Goal: Information Seeking & Learning: Check status

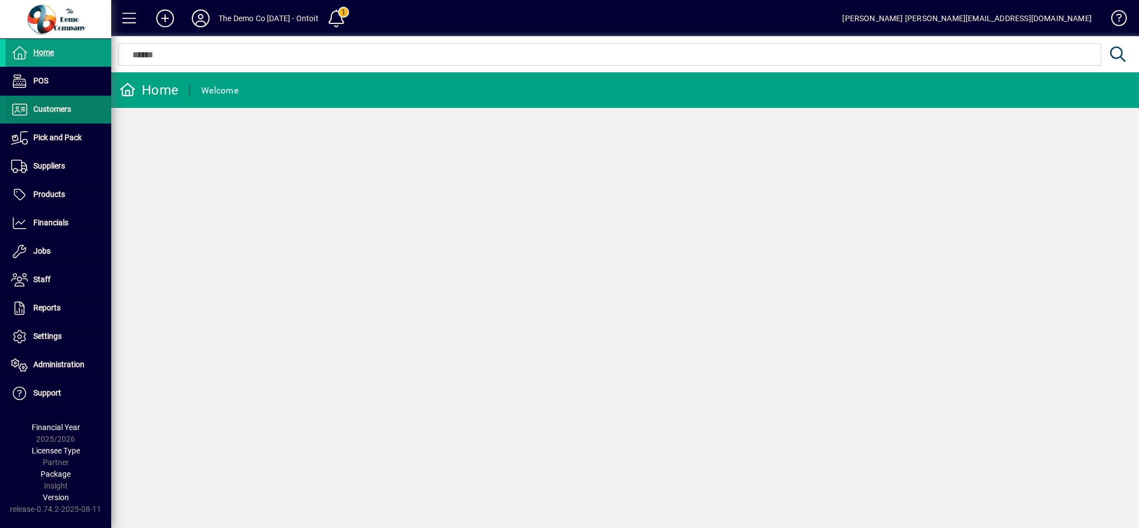
click at [65, 105] on span "Customers" at bounding box center [52, 109] width 38 height 9
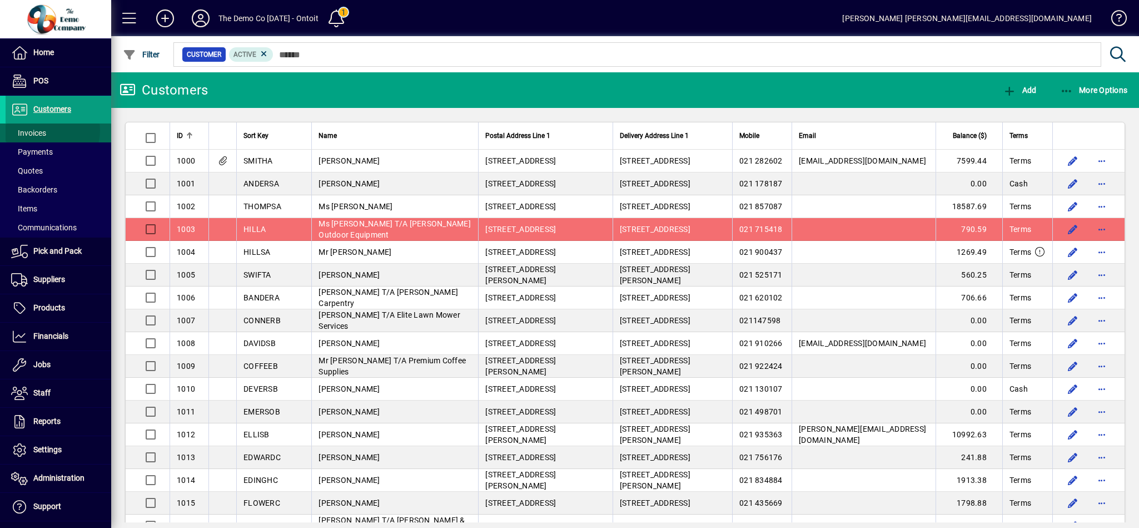
click at [45, 131] on span "Invoices" at bounding box center [28, 132] width 35 height 9
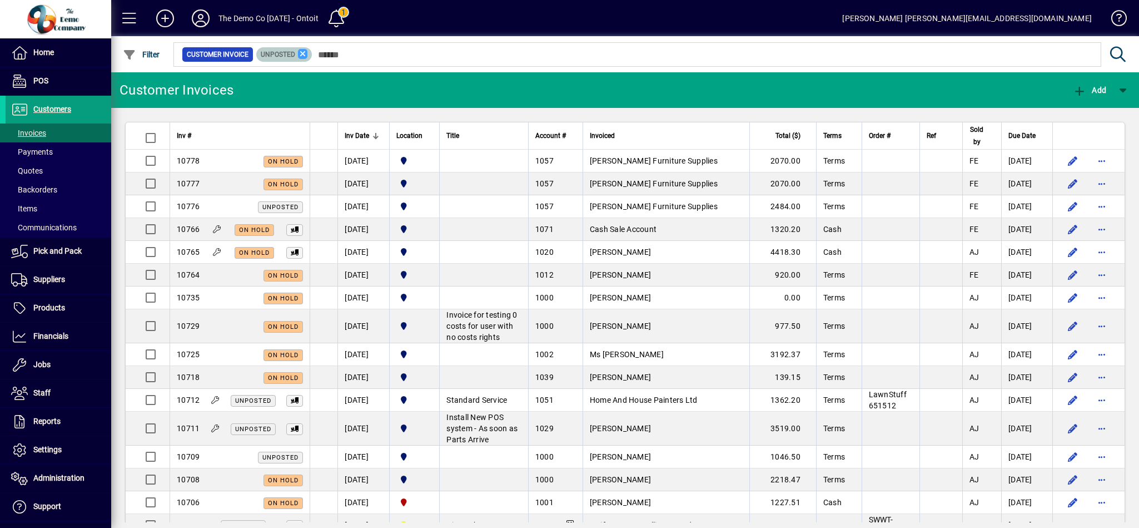
click at [302, 53] on icon at bounding box center [303, 54] width 10 height 10
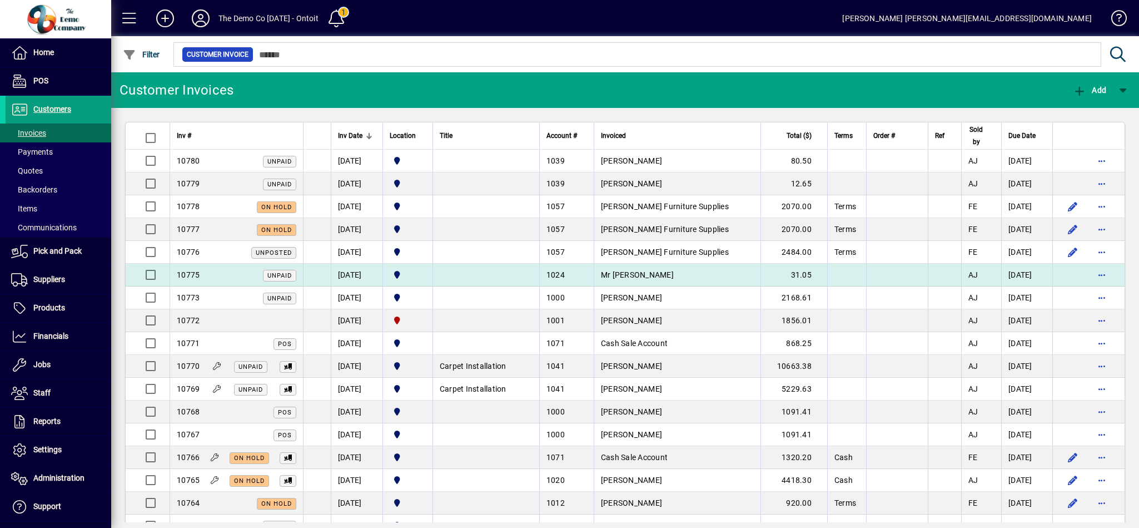
click at [347, 279] on td "12/08/2025" at bounding box center [357, 275] width 52 height 23
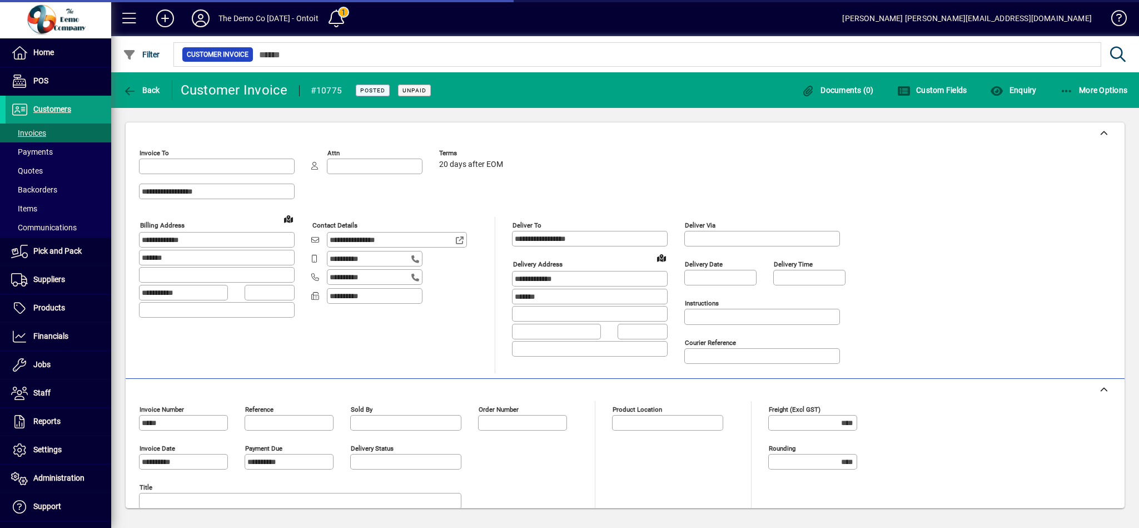
type input "********"
type input "**********"
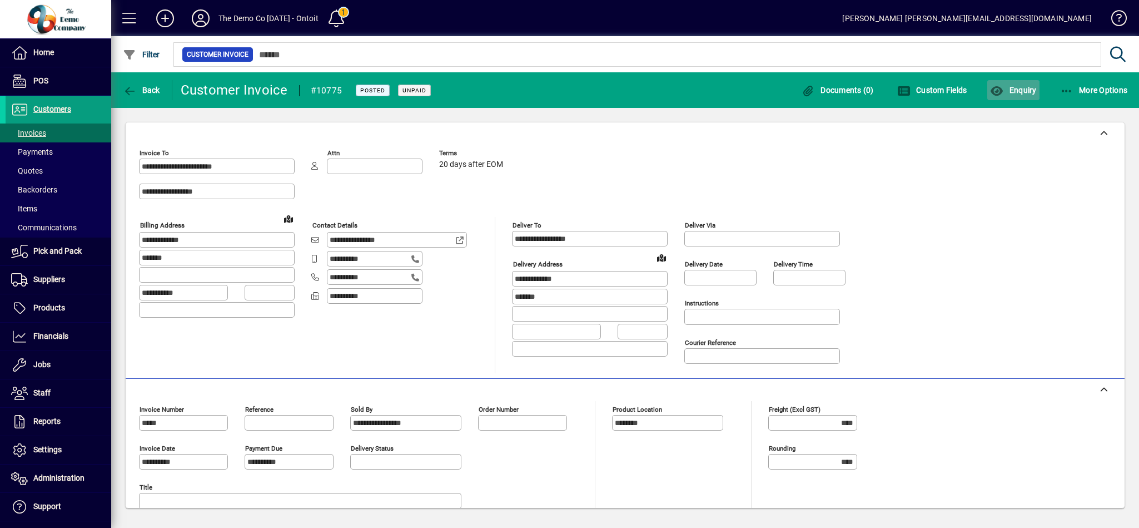
click at [1013, 90] on span "Enquiry" at bounding box center [1013, 90] width 46 height 9
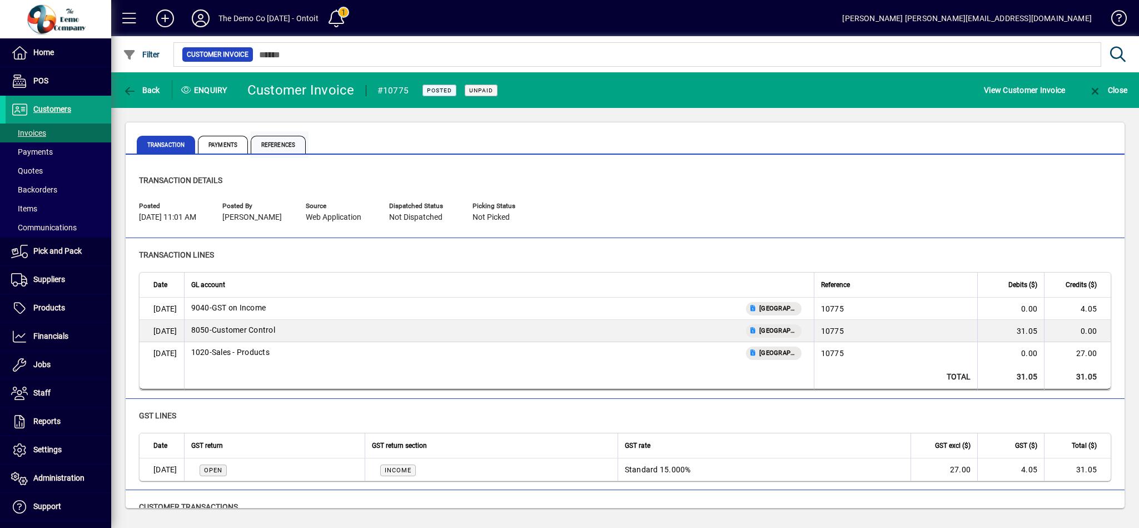
click at [284, 145] on span "References" at bounding box center [278, 145] width 55 height 18
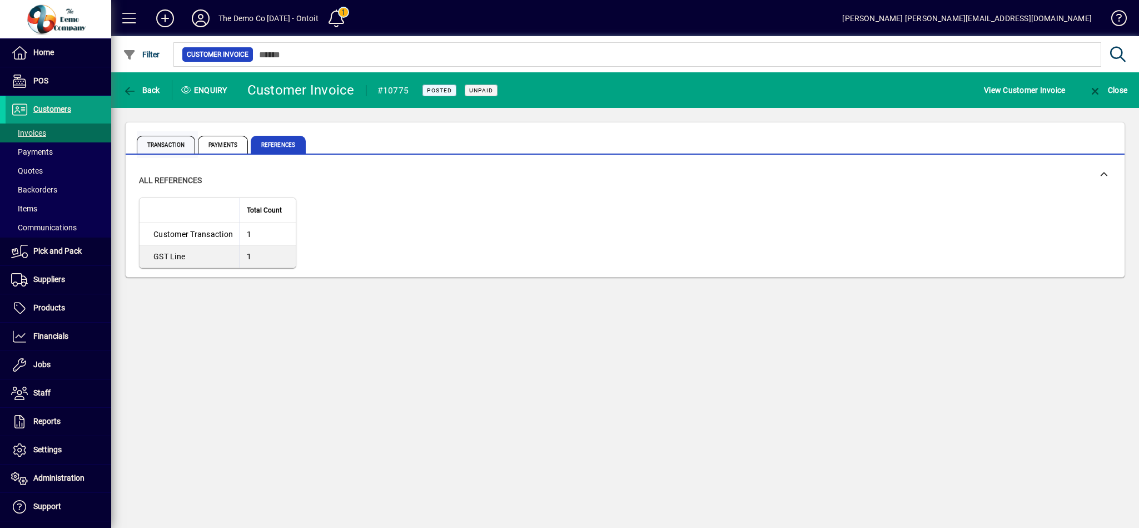
click at [153, 141] on span "Transaction" at bounding box center [166, 145] width 58 height 18
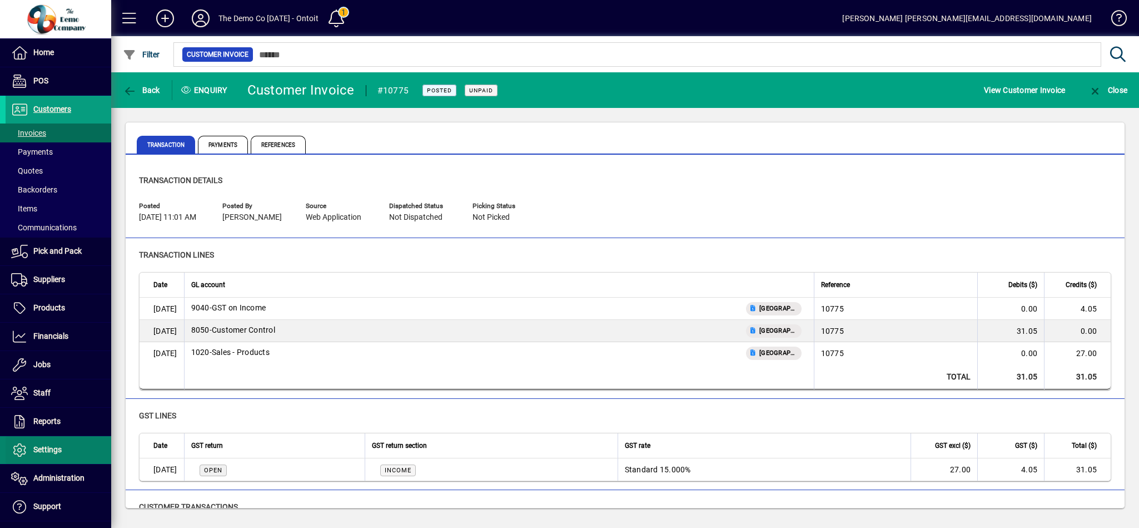
click at [51, 452] on span "Settings" at bounding box center [47, 449] width 28 height 9
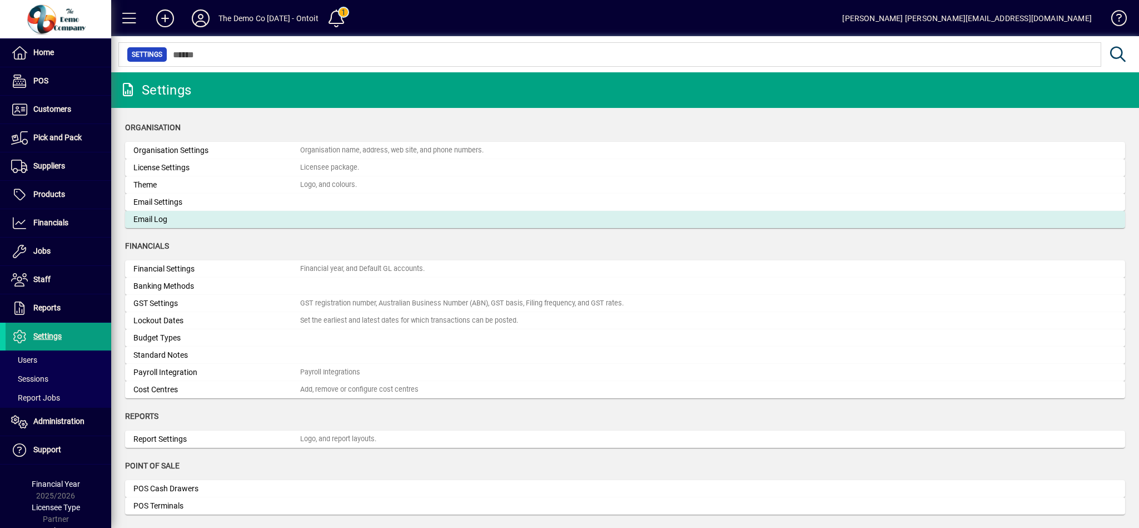
click at [192, 217] on div "Email Log" at bounding box center [216, 220] width 167 height 12
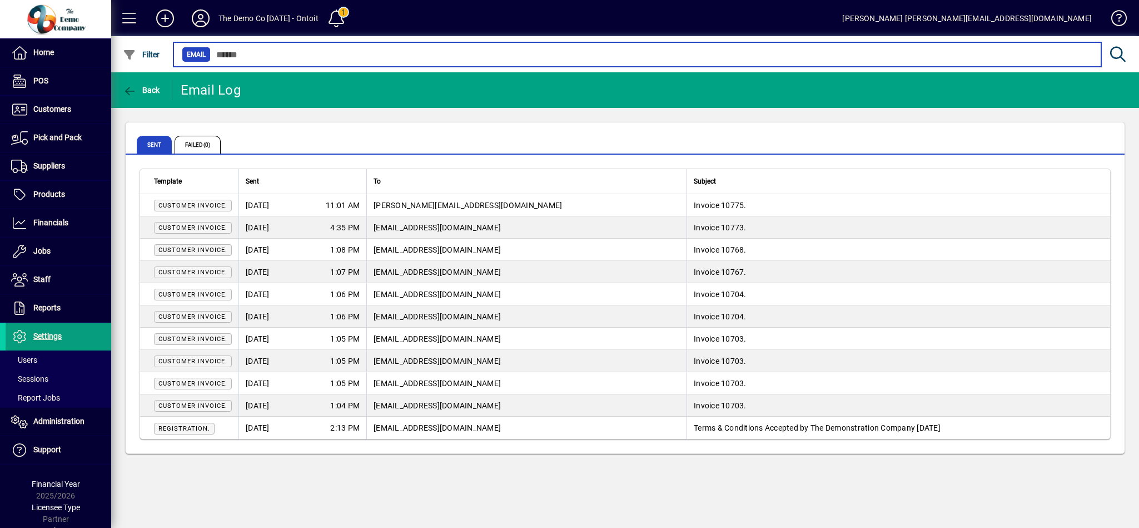
click at [246, 52] on input "text" at bounding box center [652, 55] width 882 height 16
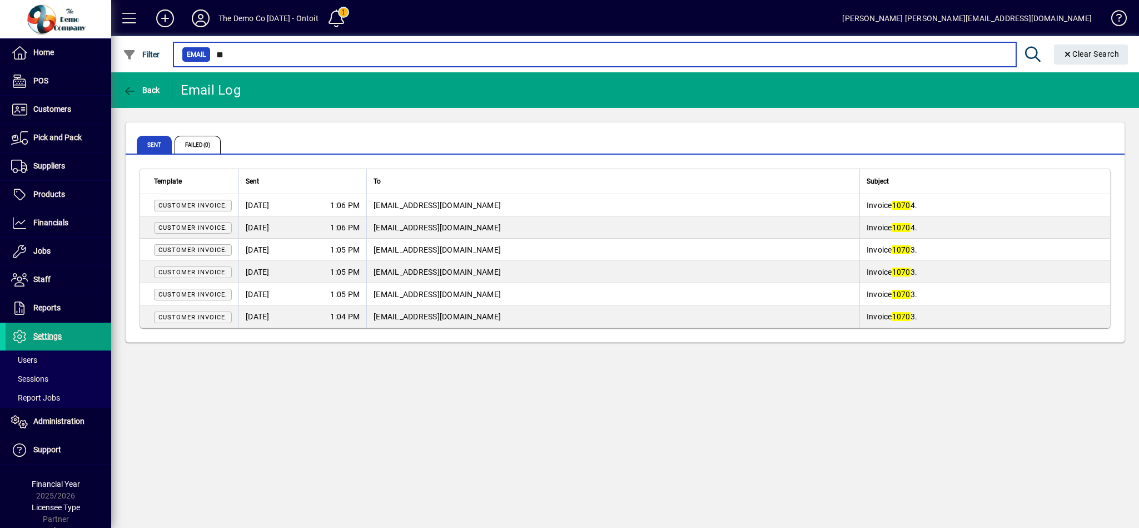
type input "*"
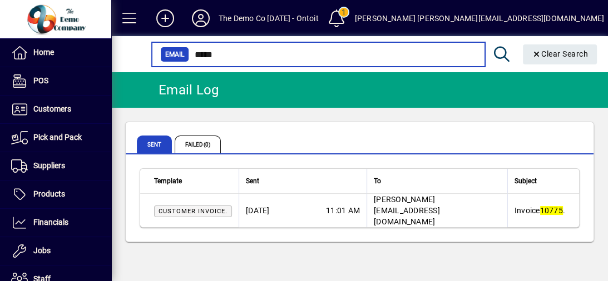
type input "*****"
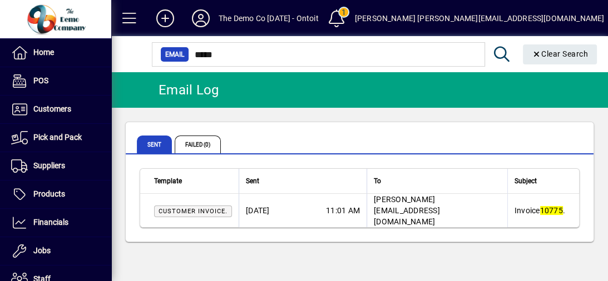
click at [265, 206] on span "25/08/2025" at bounding box center [258, 210] width 24 height 11
click at [540, 207] on em "10775" at bounding box center [551, 210] width 23 height 9
drag, startPoint x: 429, startPoint y: 201, endPoint x: 418, endPoint y: 201, distance: 11.1
click at [418, 201] on td "kellie@ontoit.nz" at bounding box center [436, 210] width 141 height 33
drag, startPoint x: 307, startPoint y: 205, endPoint x: 298, endPoint y: 205, distance: 8.9
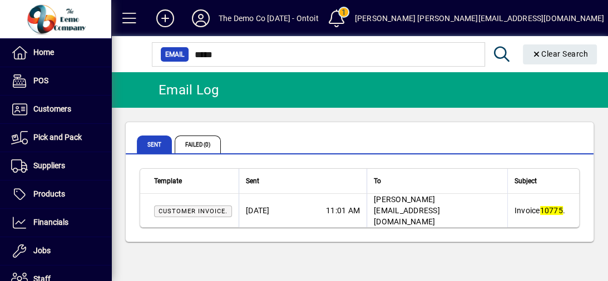
click at [300, 205] on div "25/08/2025 11:01 AM" at bounding box center [303, 210] width 114 height 11
click at [216, 209] on span "Customer Invoice." at bounding box center [193, 212] width 78 height 12
click at [540, 206] on em "10775" at bounding box center [551, 210] width 23 height 9
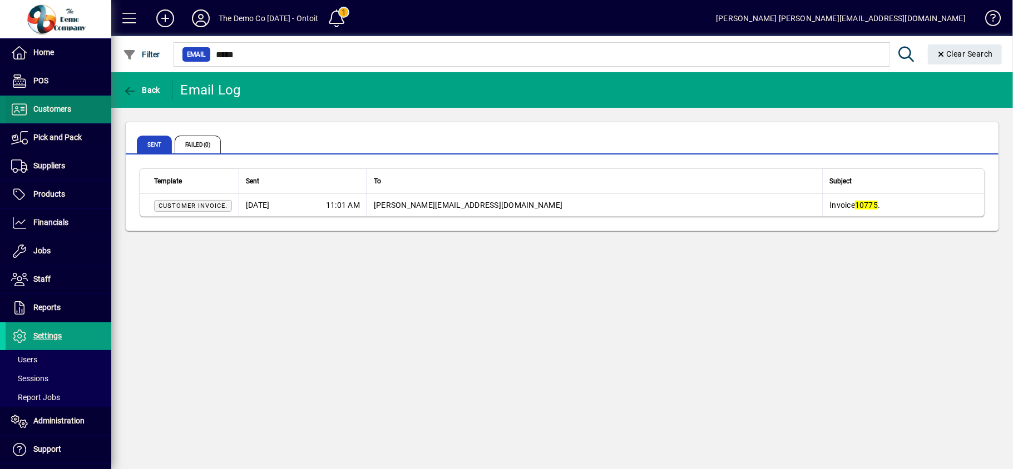
click at [49, 105] on span "Customers" at bounding box center [52, 109] width 38 height 9
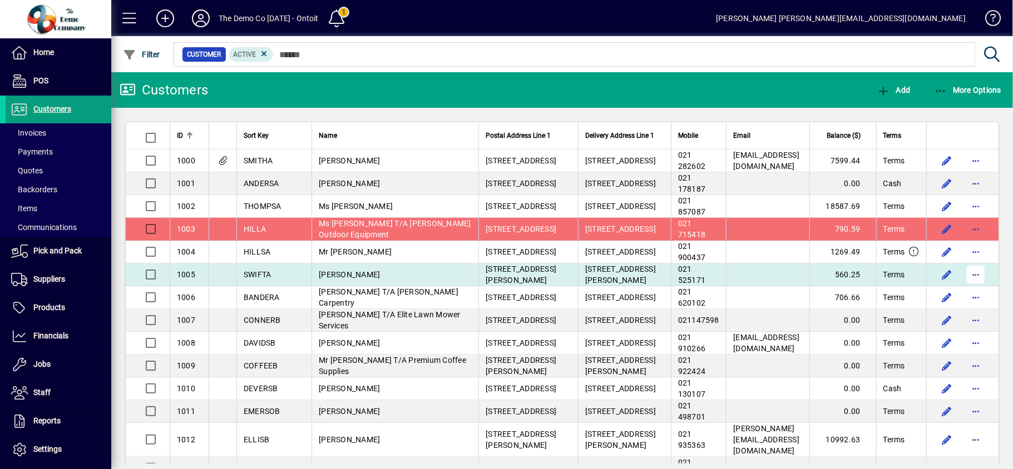
click at [965, 274] on span "button" at bounding box center [975, 274] width 27 height 27
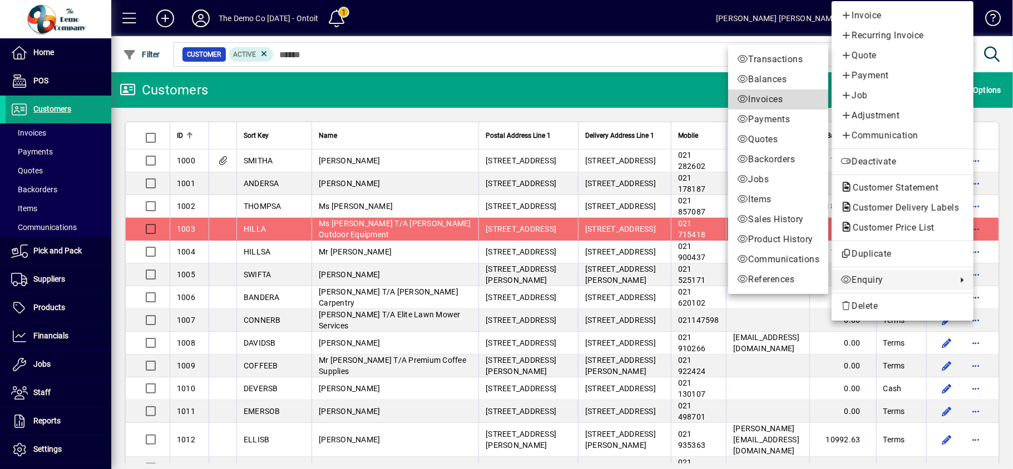
click at [770, 91] on link "Invoices" at bounding box center [778, 100] width 100 height 20
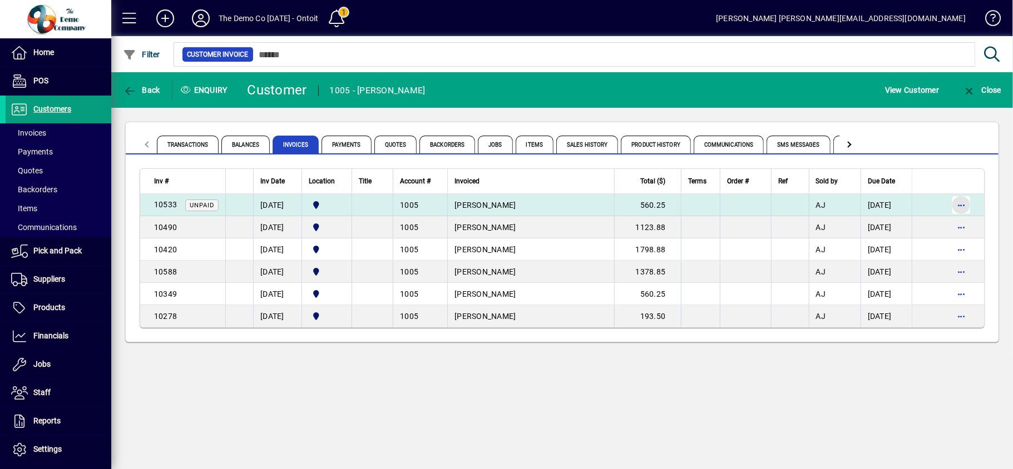
click at [967, 205] on span "button" at bounding box center [961, 205] width 27 height 27
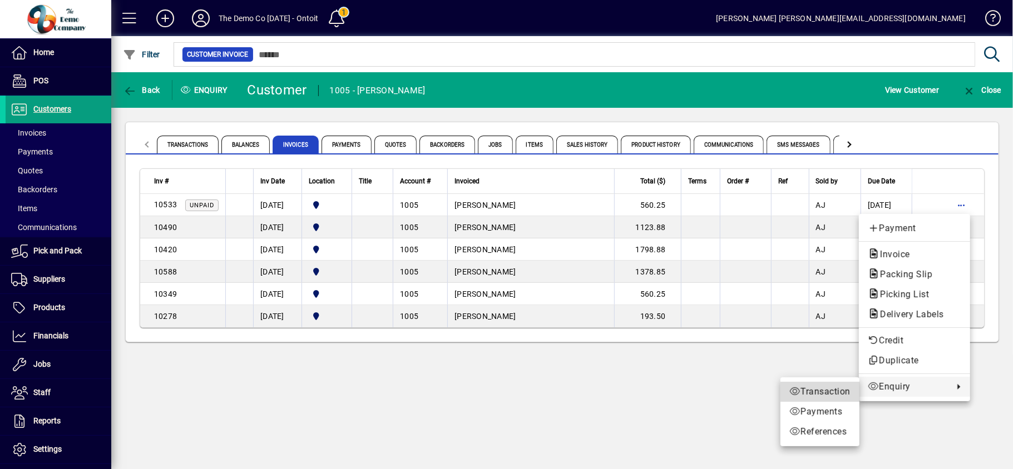
click at [833, 395] on span "Transaction" at bounding box center [819, 391] width 61 height 13
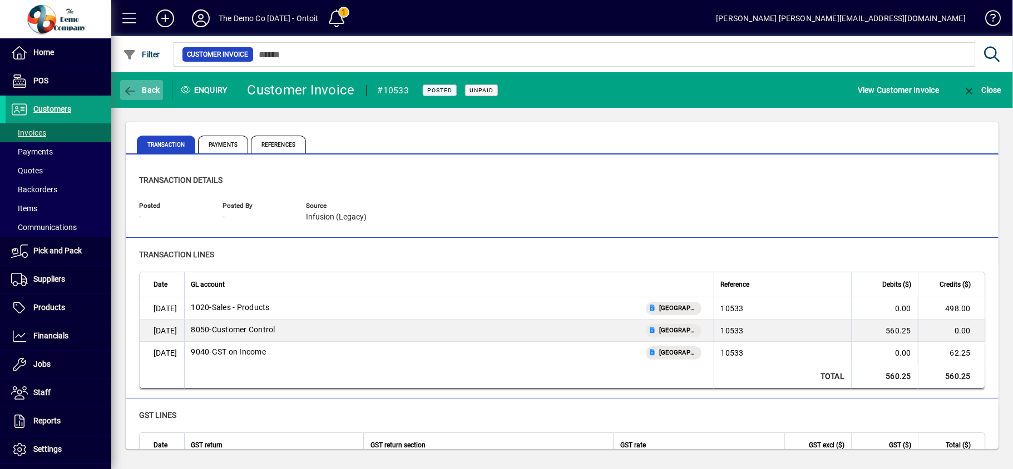
click at [142, 87] on span "Back" at bounding box center [141, 90] width 37 height 9
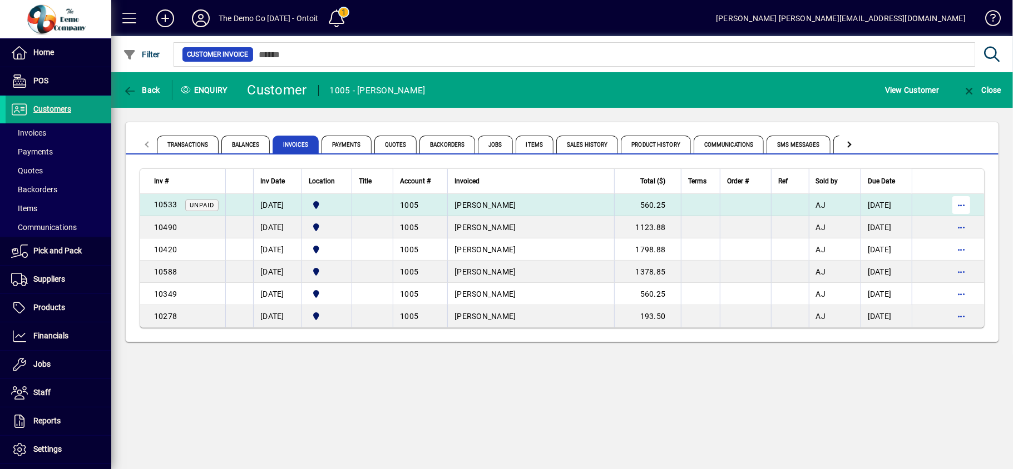
click at [963, 199] on span "button" at bounding box center [961, 205] width 27 height 27
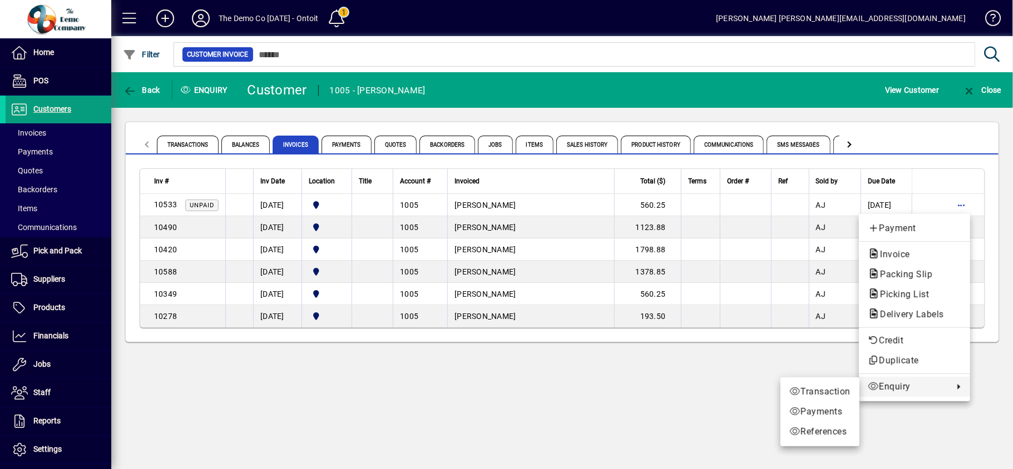
click at [906, 385] on span "Enquiry" at bounding box center [908, 386] width 80 height 13
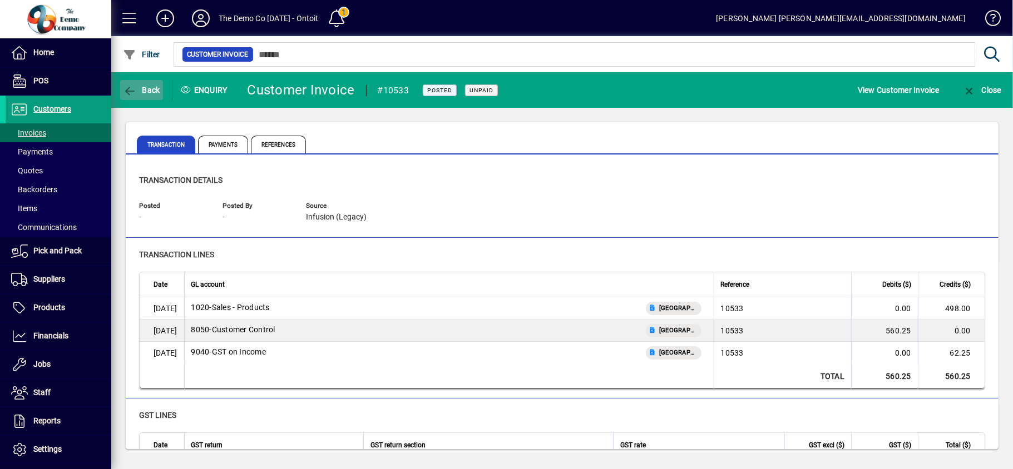
click at [141, 87] on span "Back" at bounding box center [141, 90] width 37 height 9
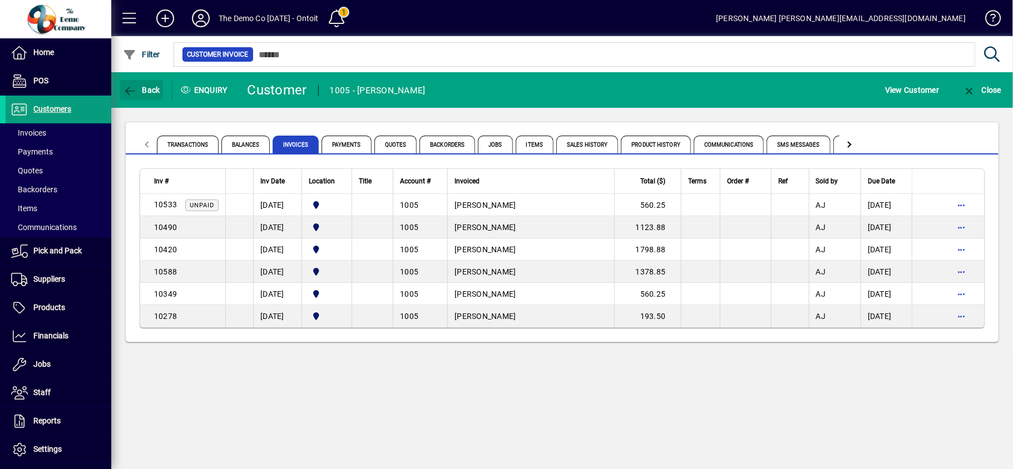
click at [141, 87] on span "Back" at bounding box center [141, 90] width 37 height 9
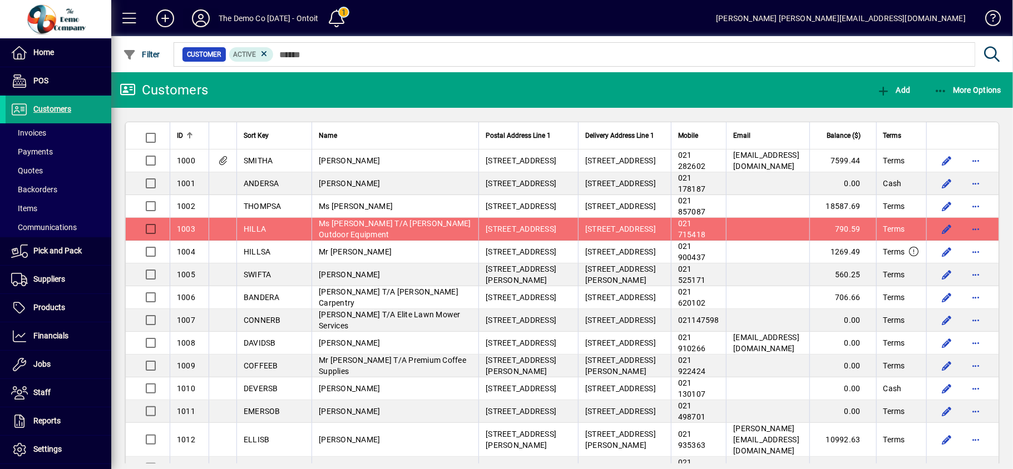
click at [200, 25] on icon at bounding box center [201, 18] width 22 height 18
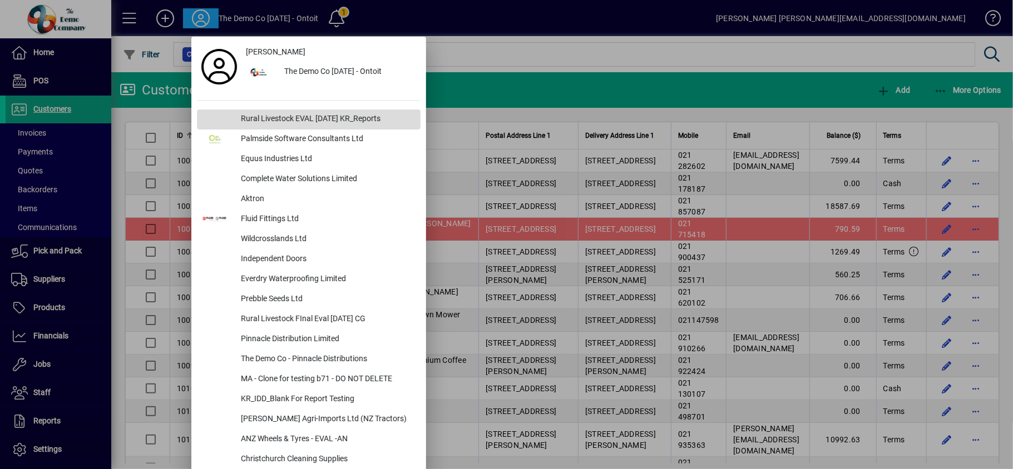
click at [317, 117] on div "Rural Livestock EVAL [DATE] KR_Reports" at bounding box center [326, 120] width 189 height 20
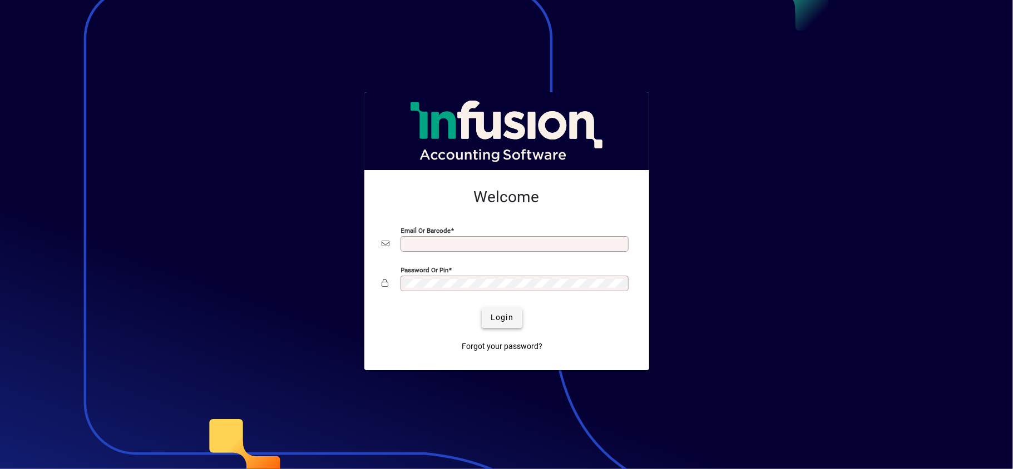
type input "**********"
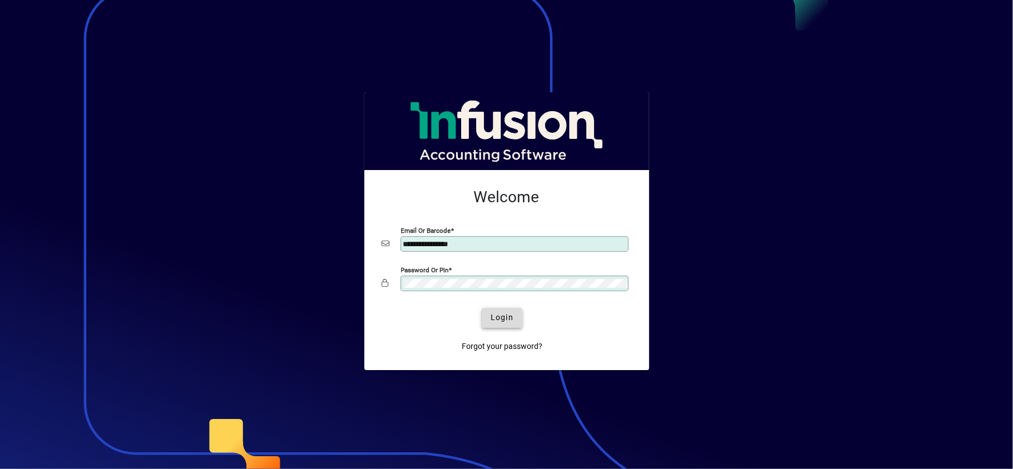
click at [506, 314] on span "Login" at bounding box center [501, 318] width 23 height 12
